Goal: Task Accomplishment & Management: Use online tool/utility

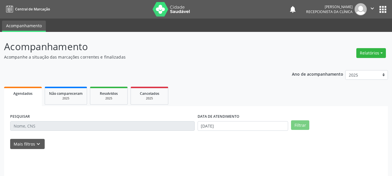
click at [51, 126] on input "text" at bounding box center [102, 126] width 185 height 10
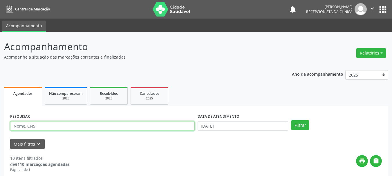
click at [67, 131] on input "text" at bounding box center [102, 126] width 185 height 10
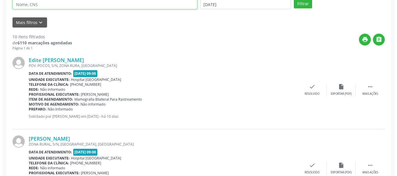
scroll to position [203, 0]
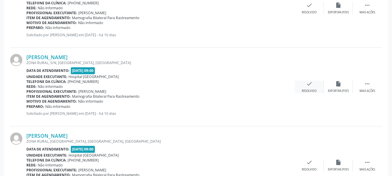
click at [315, 87] on div "check Resolvido" at bounding box center [309, 87] width 29 height 12
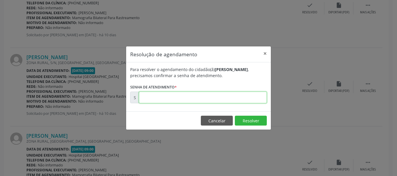
click at [231, 98] on input "text" at bounding box center [203, 98] width 128 height 12
type input "00179741"
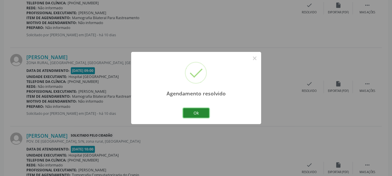
click at [191, 112] on button "Ok" at bounding box center [196, 113] width 26 height 10
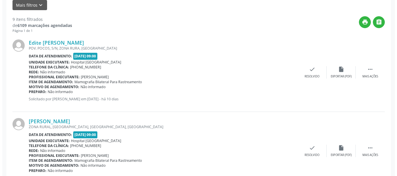
scroll to position [139, 0]
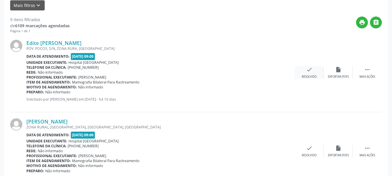
click at [303, 70] on div "check Resolvido" at bounding box center [309, 72] width 29 height 12
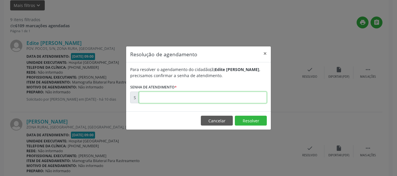
drag, startPoint x: 222, startPoint y: 97, endPoint x: 223, endPoint y: 100, distance: 3.5
click at [222, 97] on input "text" at bounding box center [203, 98] width 128 height 12
type input "00179735"
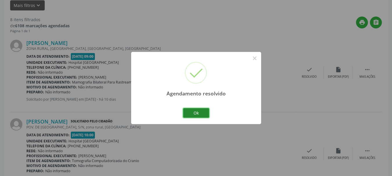
click at [204, 115] on button "Ok" at bounding box center [196, 113] width 26 height 10
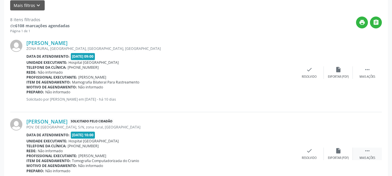
click at [365, 154] on div " Mais ações" at bounding box center [367, 154] width 29 height 12
click at [278, 156] on div "Imprimir" at bounding box center [280, 158] width 13 height 4
click at [221, 151] on icon "check" at bounding box center [222, 151] width 6 height 6
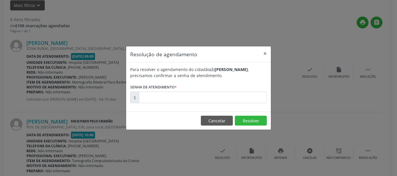
drag, startPoint x: 177, startPoint y: 105, endPoint x: 174, endPoint y: 100, distance: 5.7
click at [176, 105] on div "Para resolver o agendamento do cidadão(ã) [PERSON_NAME] , precisamos confirmar …" at bounding box center [198, 86] width 145 height 49
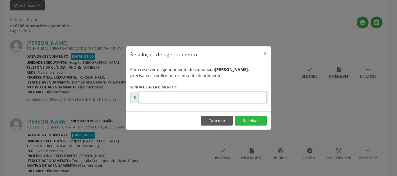
click at [174, 100] on input "text" at bounding box center [203, 98] width 128 height 12
paste input "00180594"
type input "00180594"
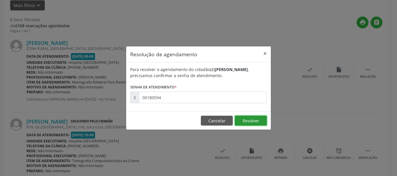
drag, startPoint x: 242, startPoint y: 119, endPoint x: 249, endPoint y: 118, distance: 6.5
click at [243, 119] on button "Resolver" at bounding box center [251, 121] width 32 height 10
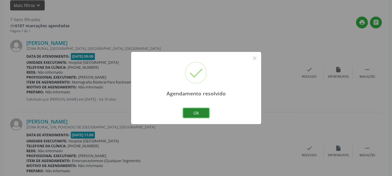
click at [195, 115] on button "Ok" at bounding box center [196, 113] width 26 height 10
